Goal: Book appointment/travel/reservation

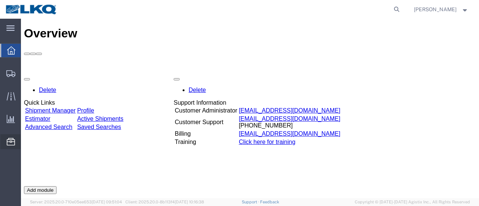
click at [0, 0] on span "Location Appointment" at bounding box center [0, 0] width 0 height 0
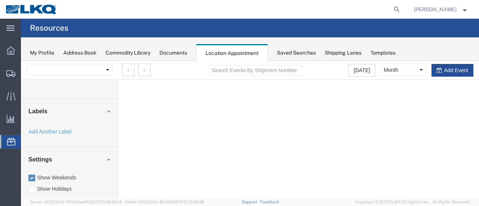
select select "28712"
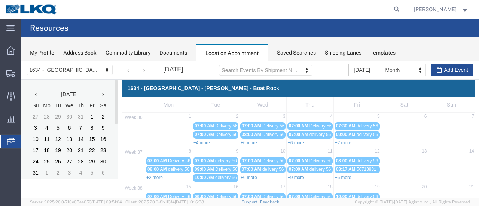
scroll to position [112, 0]
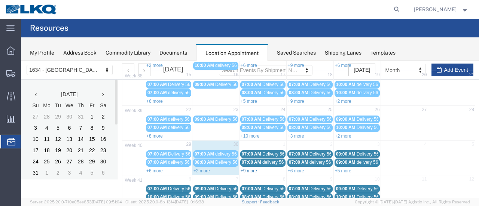
click at [246, 168] on link "+9 more" at bounding box center [248, 170] width 16 height 5
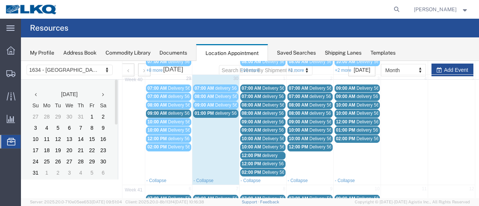
scroll to position [187, 0]
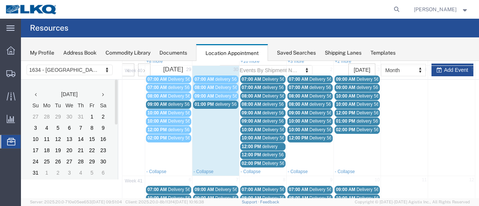
click at [219, 102] on span "delivery 56964523" at bounding box center [233, 104] width 36 height 5
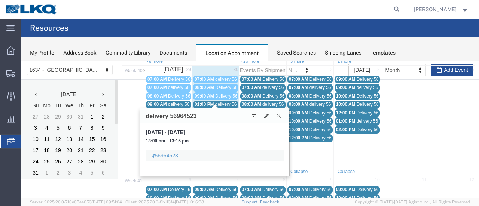
click at [281, 114] on button at bounding box center [278, 115] width 10 height 7
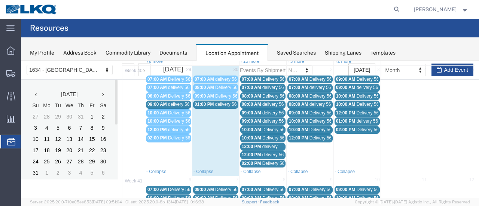
click at [271, 77] on span "Delivery 56607100" at bounding box center [280, 79] width 37 height 5
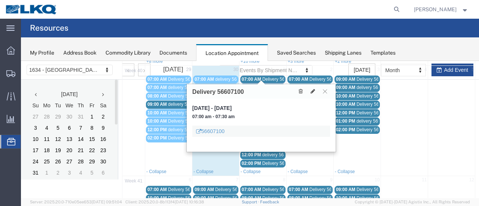
click at [273, 84] on link "07:00 AM delivery 56936517" at bounding box center [262, 88] width 45 height 8
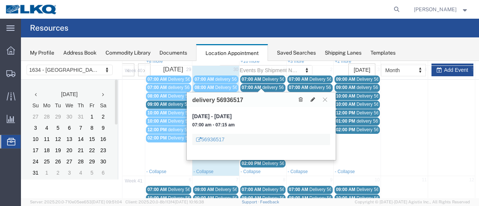
click at [275, 77] on span "Delivery 56607100" at bounding box center [280, 79] width 37 height 5
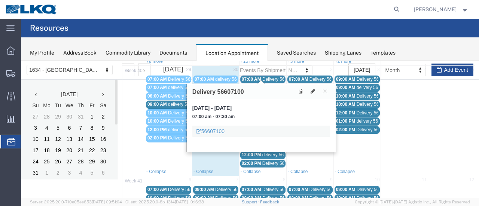
click at [325, 90] on icon at bounding box center [325, 91] width 4 height 4
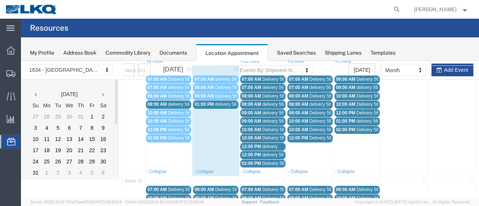
click at [258, 144] on span "12:00 PM" at bounding box center [251, 146] width 19 height 5
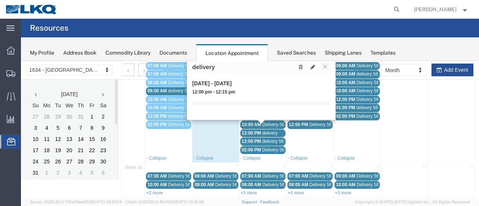
scroll to position [88, 0]
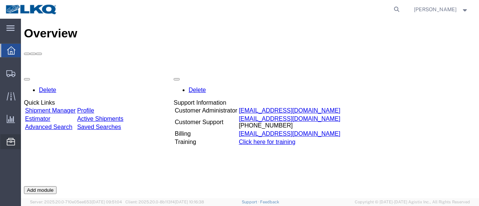
click at [0, 0] on span "Location Appointment" at bounding box center [0, 0] width 0 height 0
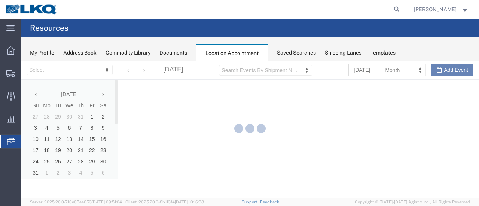
select select "28712"
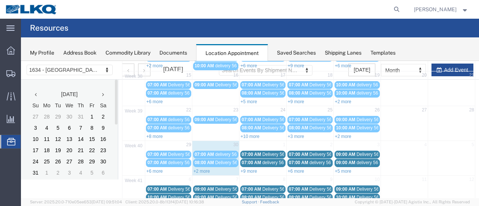
scroll to position [112, 0]
click at [198, 168] on link "+2 more" at bounding box center [201, 170] width 16 height 5
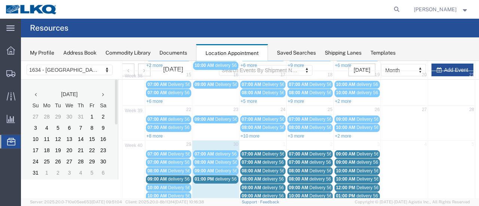
click at [227, 176] on span "delivery 56964523" at bounding box center [233, 178] width 36 height 5
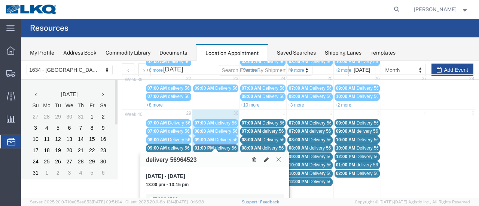
scroll to position [150, 0]
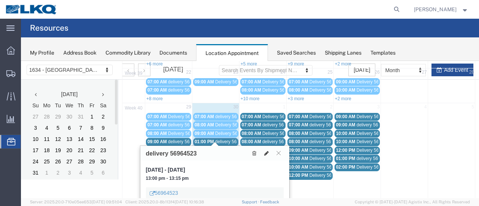
click at [266, 151] on icon at bounding box center [266, 153] width 4 height 5
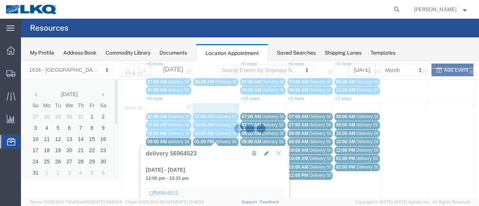
select select "1"
select select
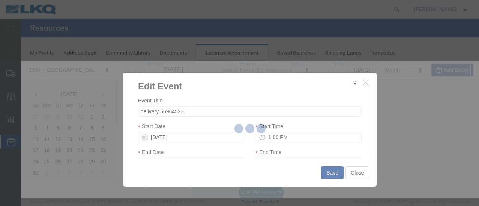
select select
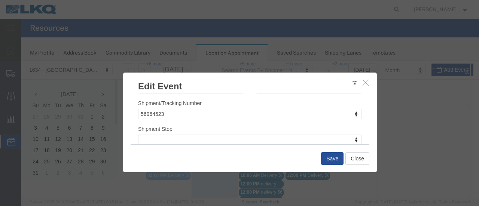
scroll to position [112, 0]
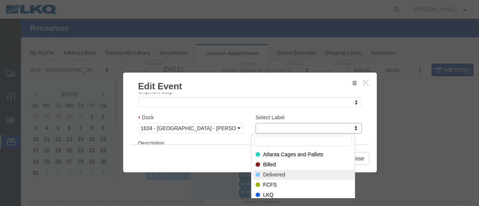
select select "40"
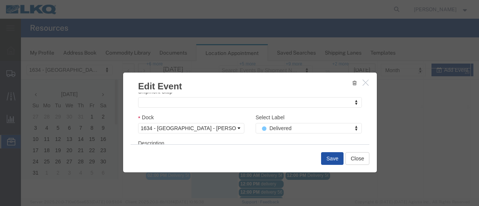
click at [332, 157] on button "Save" at bounding box center [332, 158] width 22 height 13
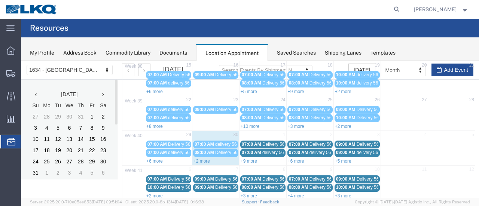
scroll to position [123, 0]
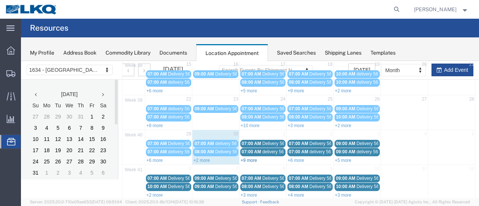
click at [245, 158] on link "+9 more" at bounding box center [248, 160] width 16 height 5
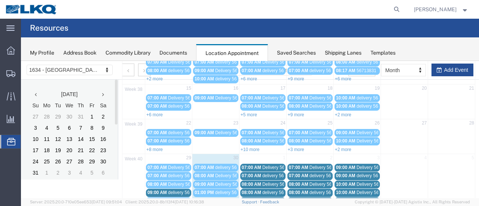
scroll to position [48, 0]
